Goal: Task Accomplishment & Management: Manage account settings

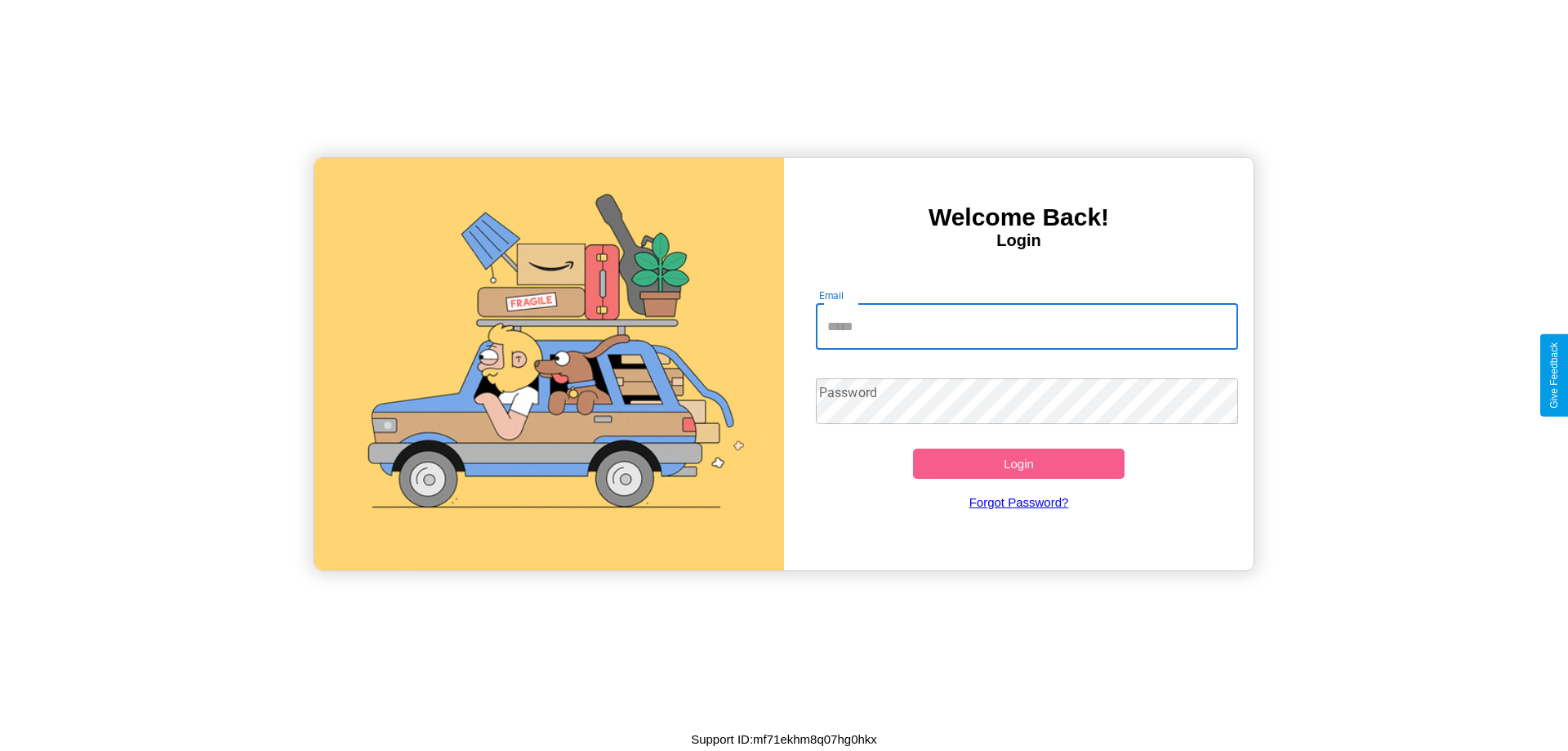
click at [1026, 326] on input "Email" at bounding box center [1027, 327] width 423 height 46
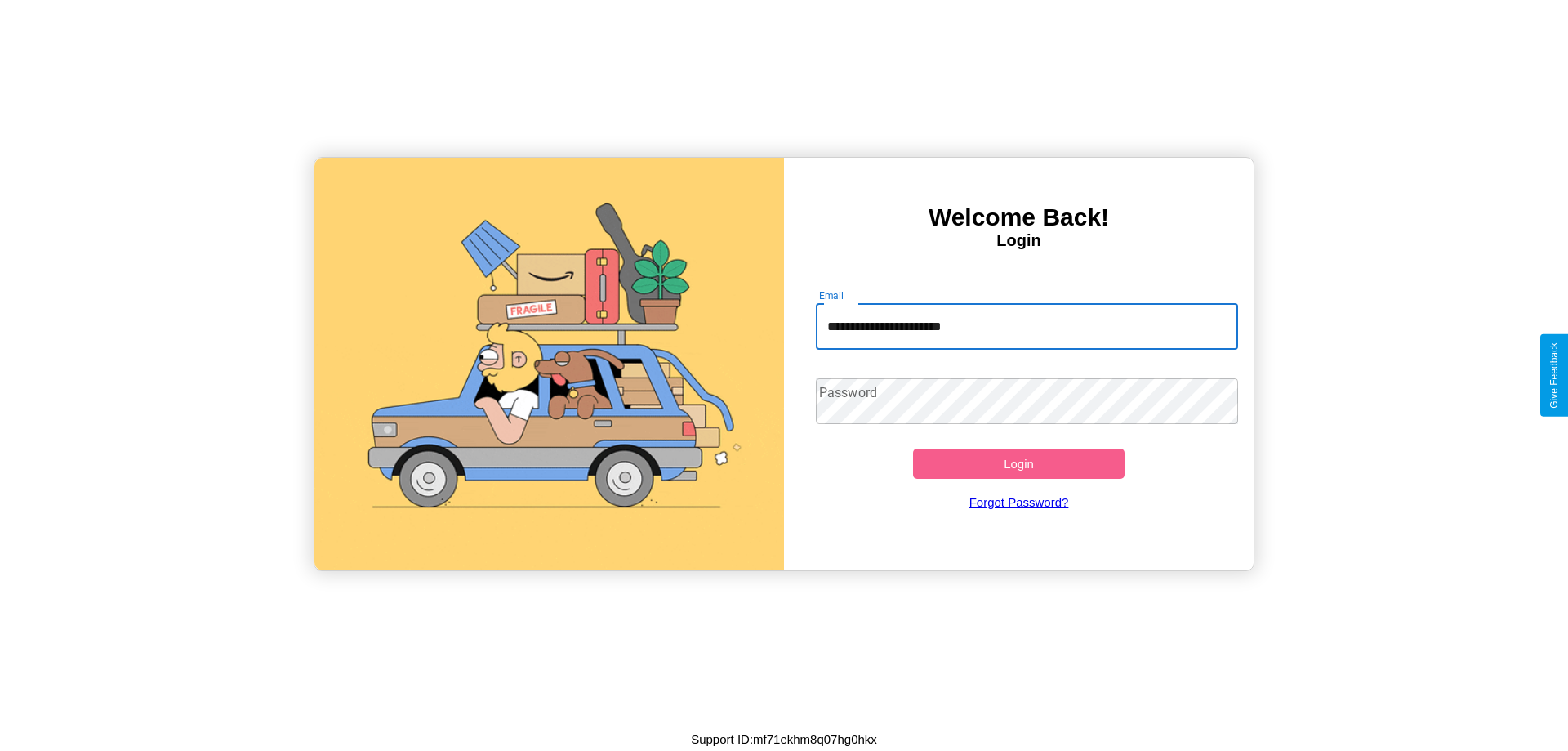
type input "**********"
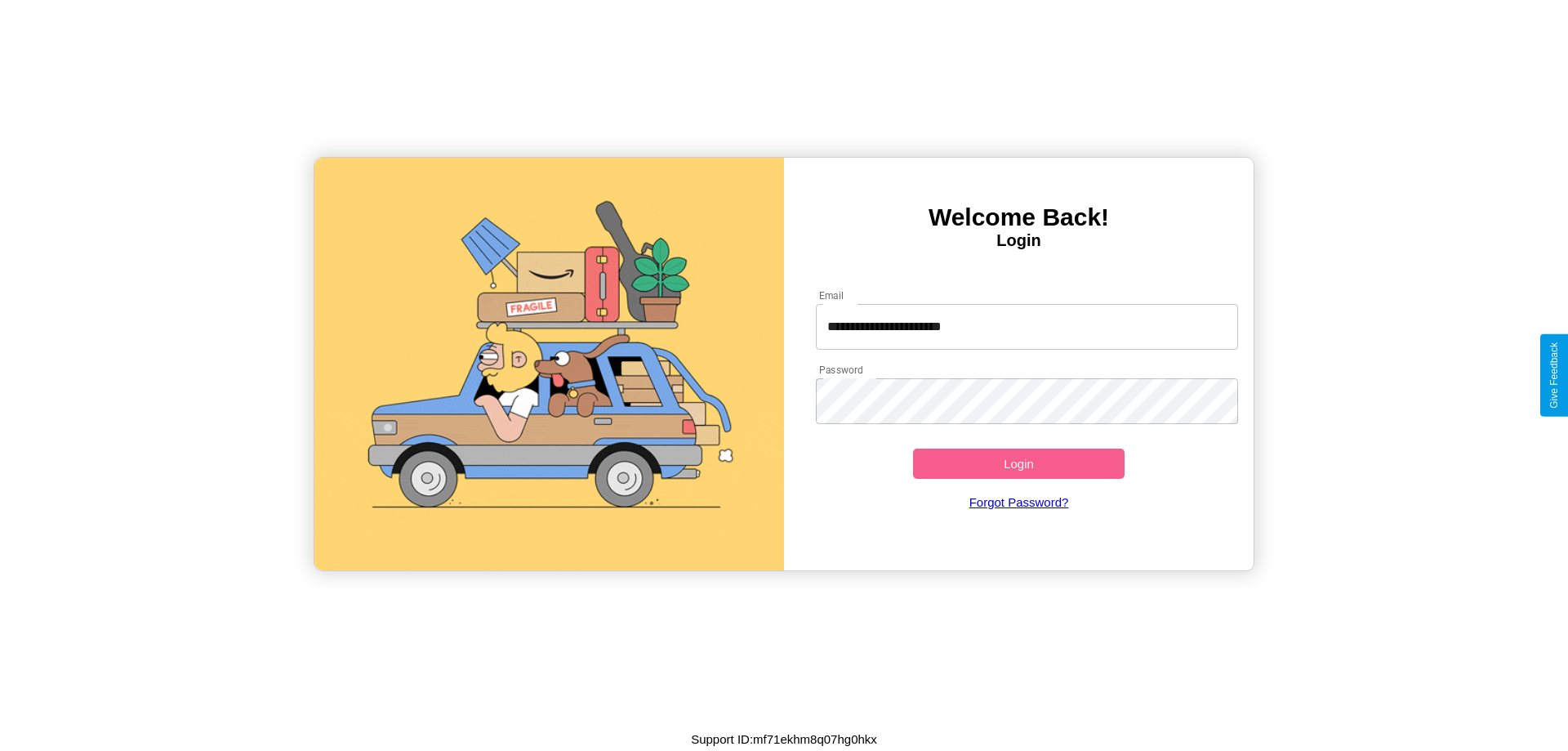
click at [1018, 464] on button "Login" at bounding box center [1018, 464] width 212 height 30
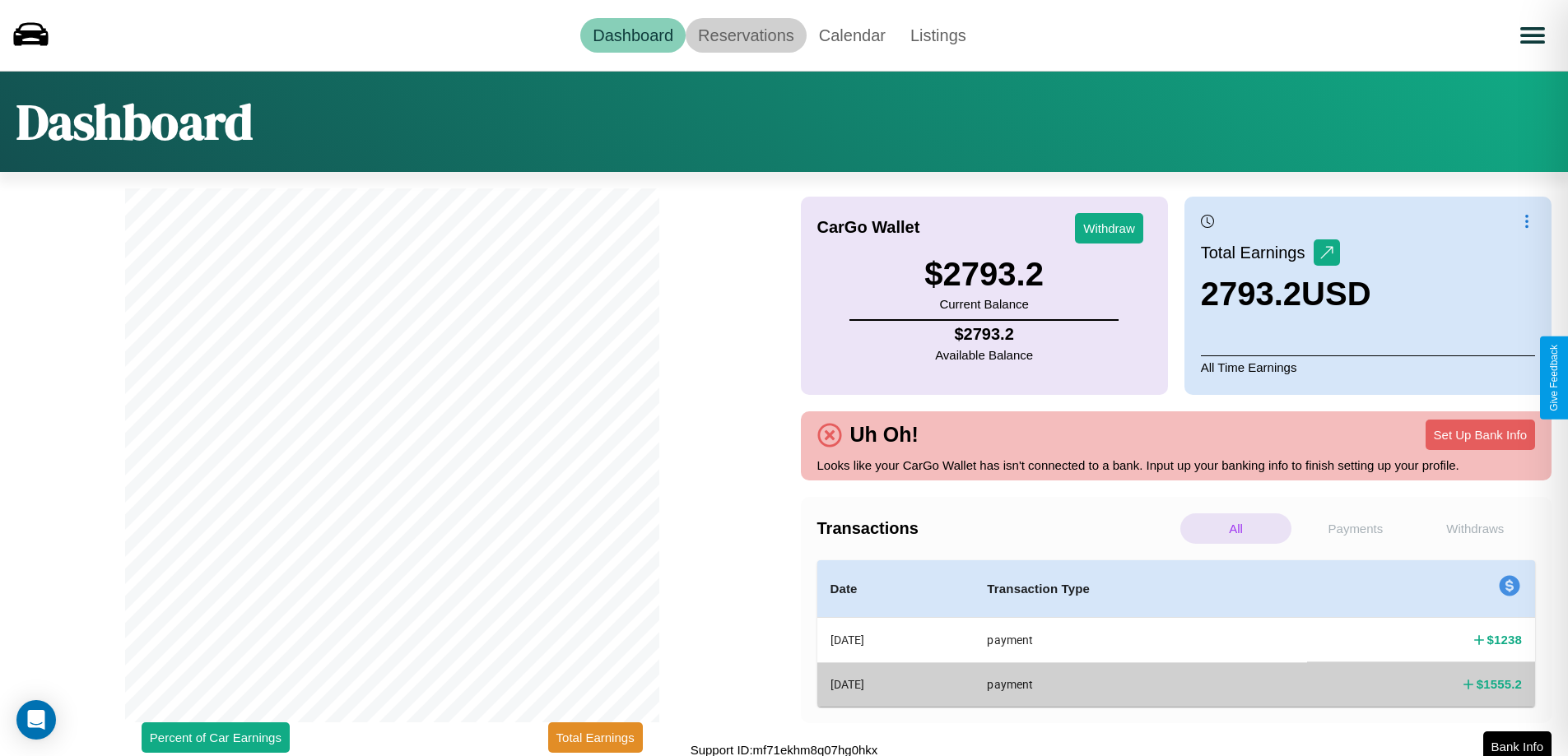
click at [746, 35] on link "Reservations" at bounding box center [746, 35] width 121 height 35
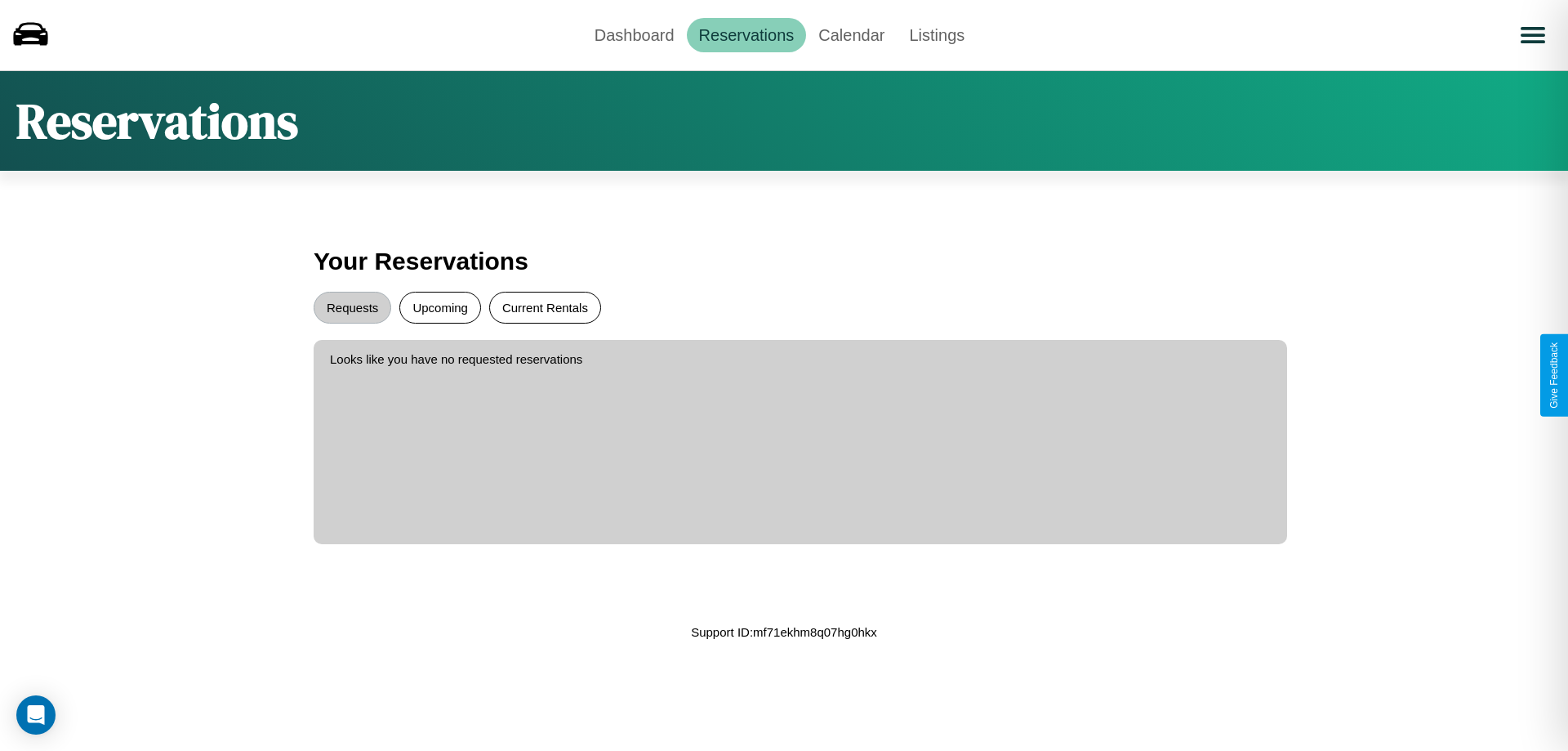
click at [545, 308] on button "Current Rentals" at bounding box center [545, 308] width 112 height 32
click at [352, 308] on button "Requests" at bounding box center [353, 308] width 78 height 32
click at [634, 35] on link "Dashboard" at bounding box center [635, 35] width 105 height 35
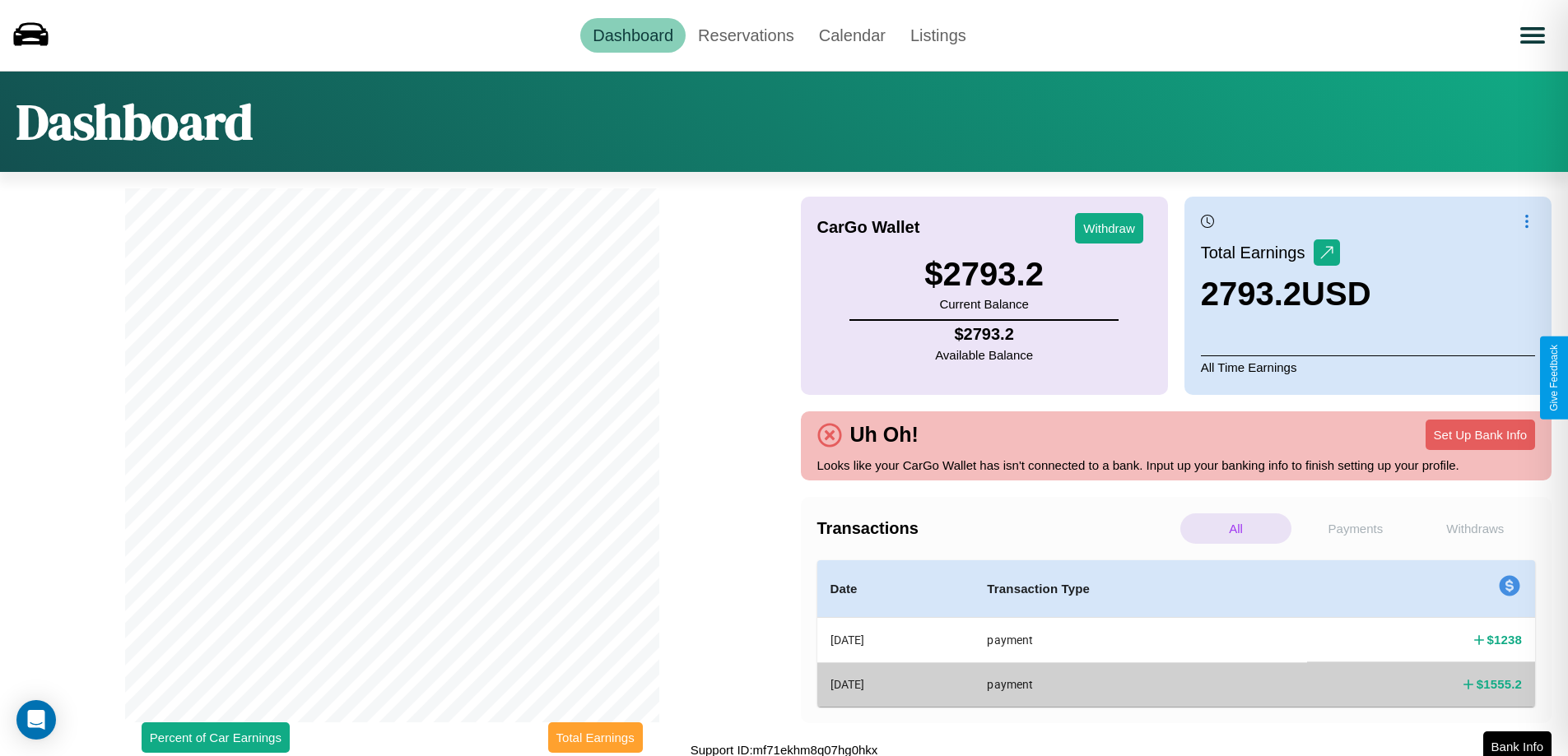
click at [595, 737] on button "Total Earnings" at bounding box center [596, 737] width 95 height 30
